Goal: Register for event/course

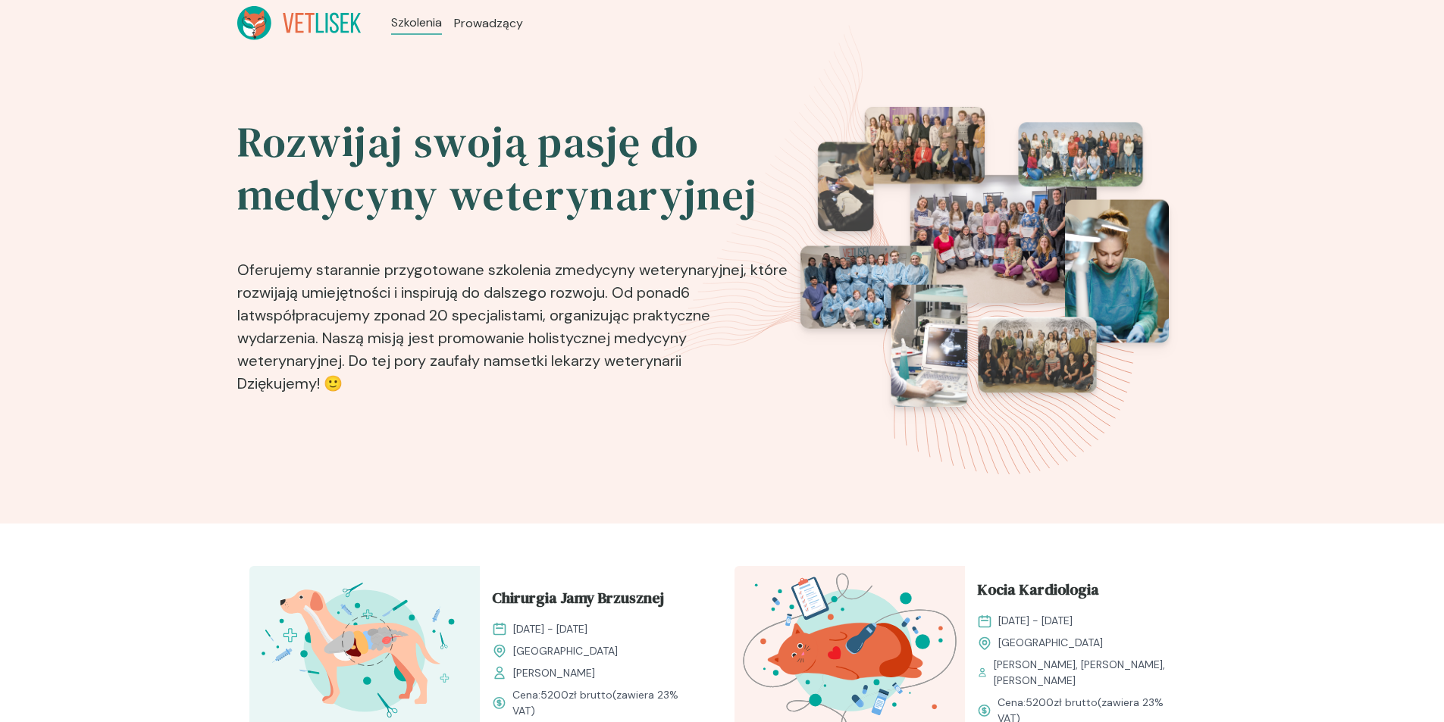
scroll to position [1084, 0]
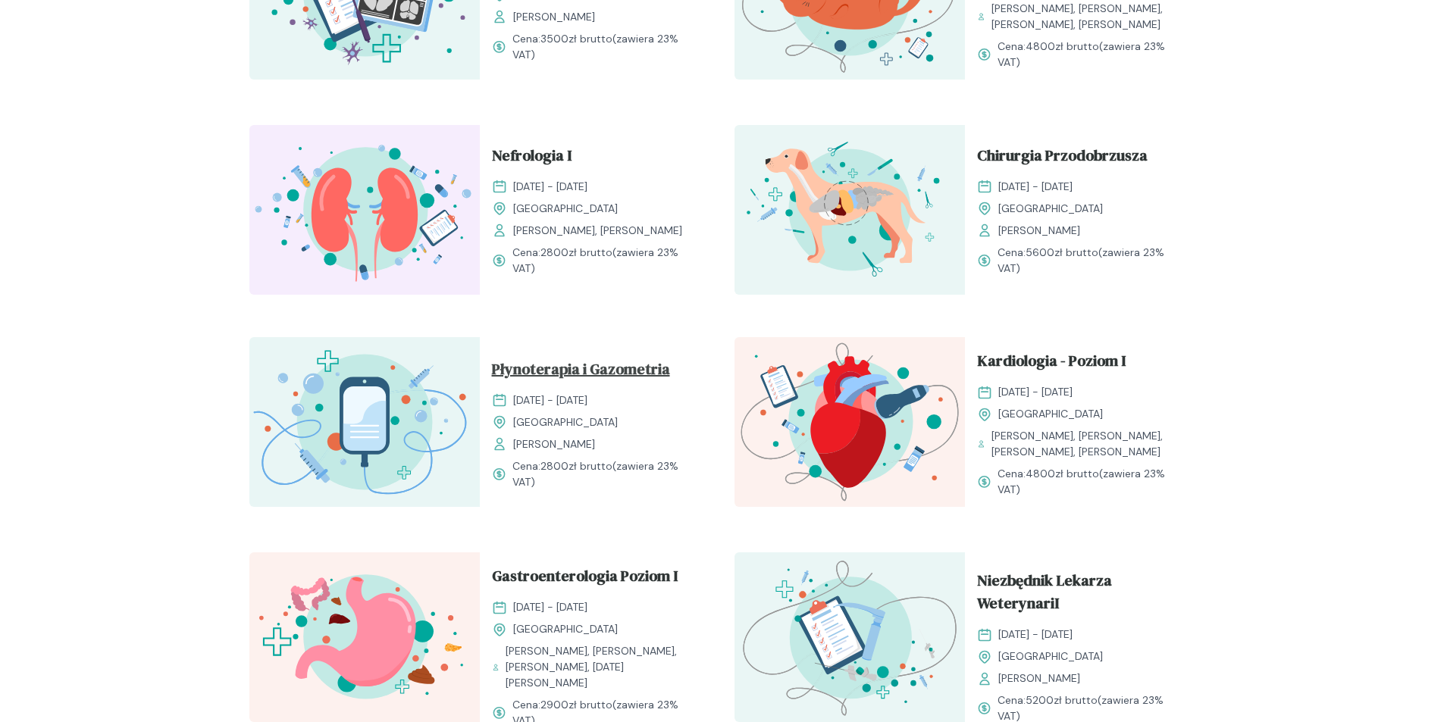
click at [540, 376] on span "Płynoterapia i Gazometria" at bounding box center [581, 372] width 178 height 29
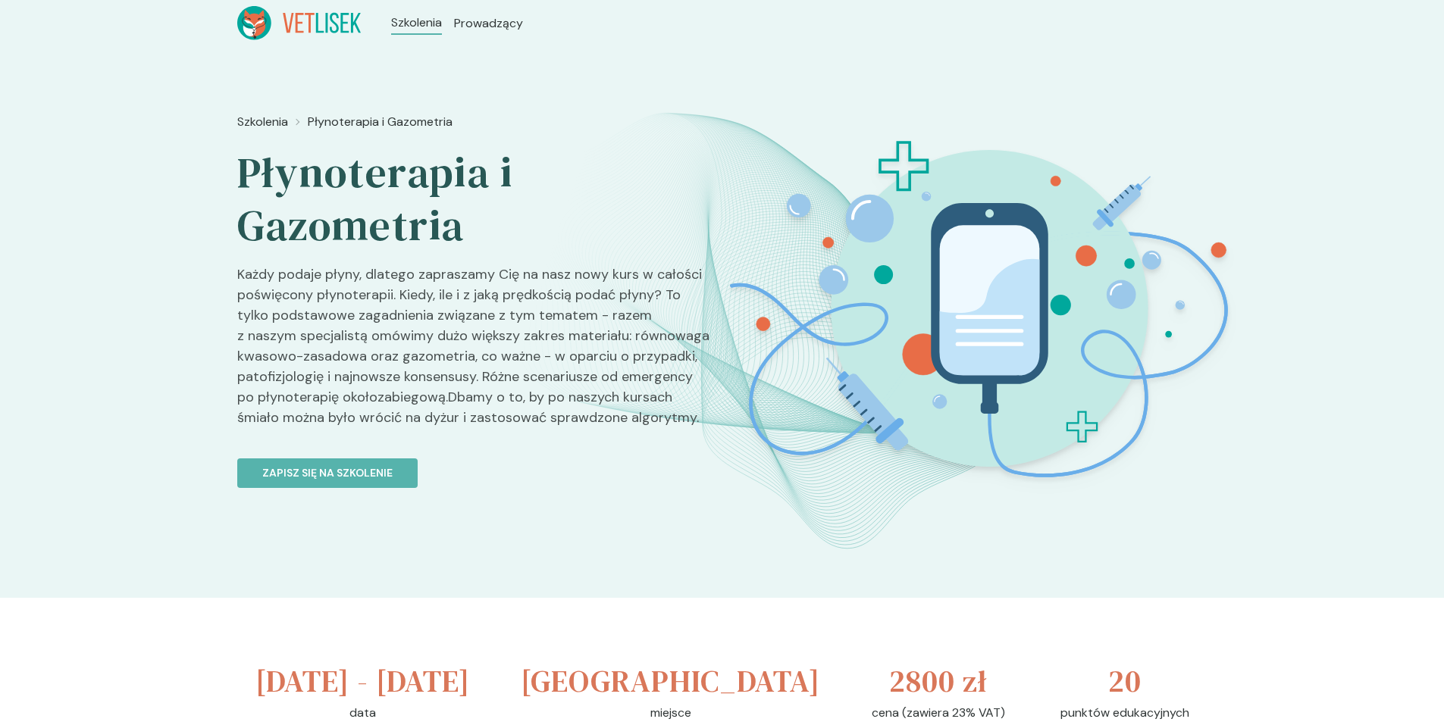
click at [1018, 594] on div at bounding box center [989, 403] width 538 height 592
click at [261, 123] on span "Szkolenia" at bounding box center [262, 122] width 51 height 18
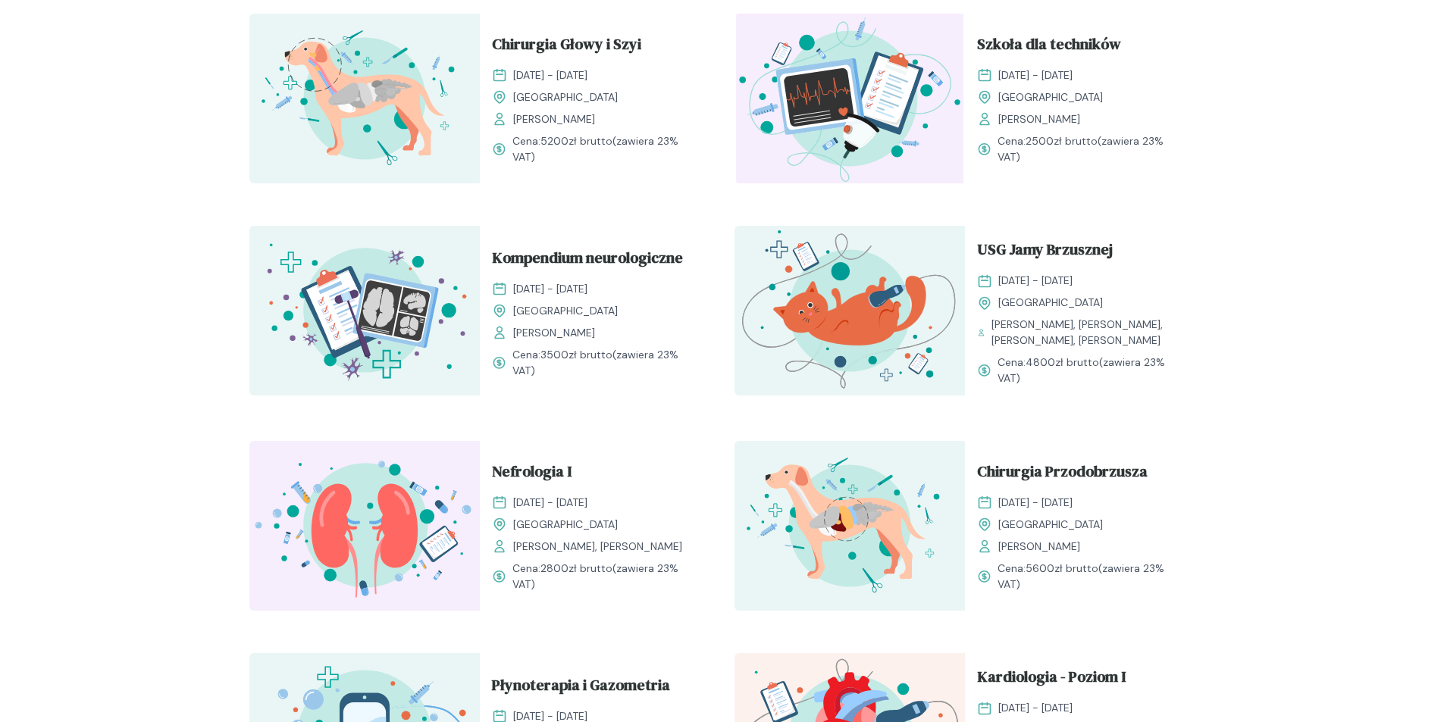
scroll to position [773, 0]
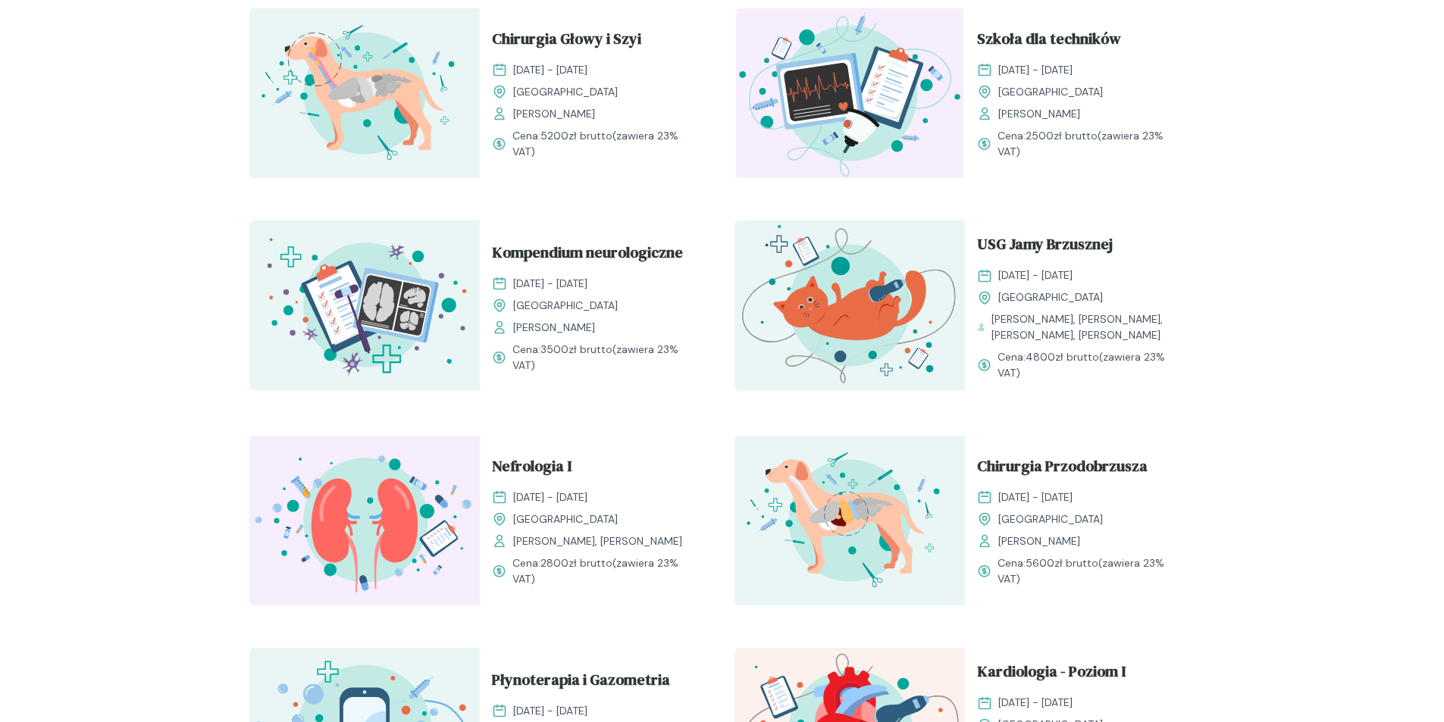
click at [439, 490] on img at bounding box center [364, 521] width 230 height 170
click at [506, 470] on span "Nefrologia I" at bounding box center [532, 469] width 80 height 29
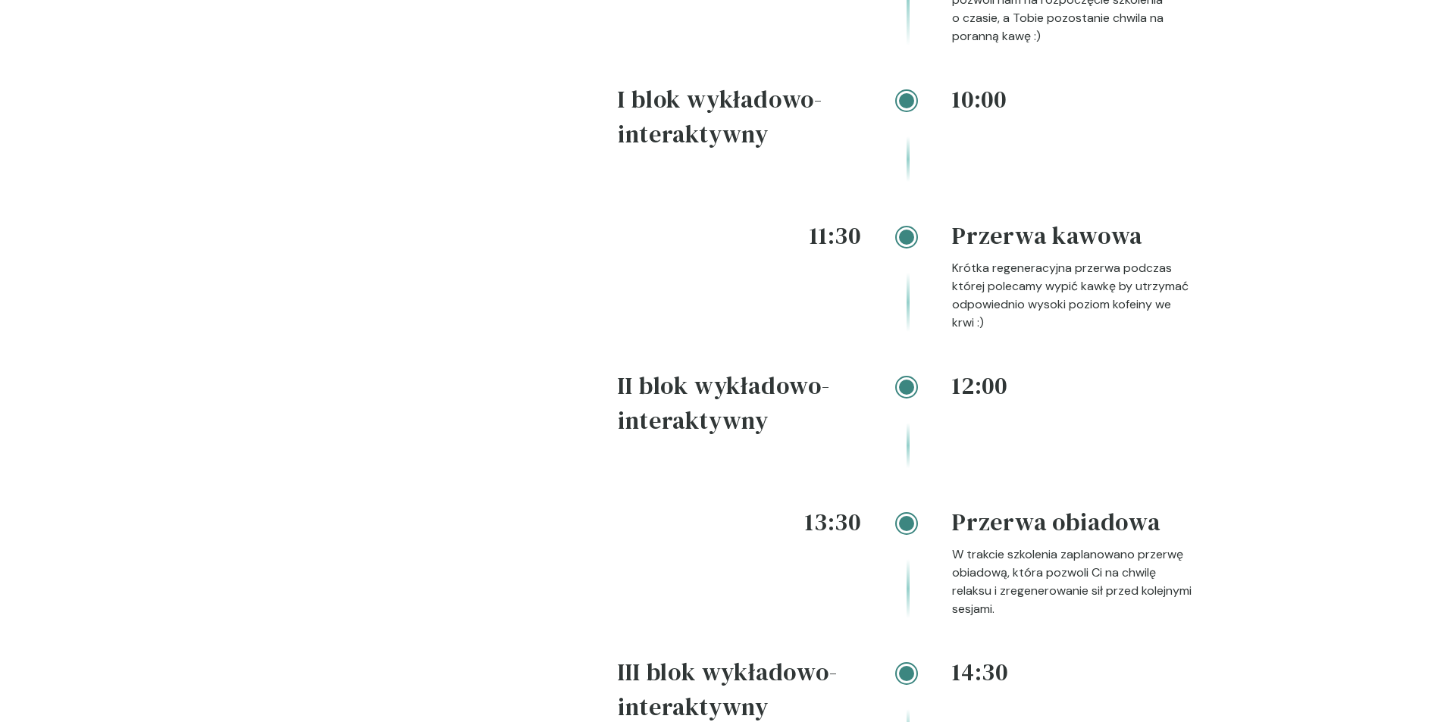
scroll to position [2283, 0]
